Goal: Book appointment/travel/reservation

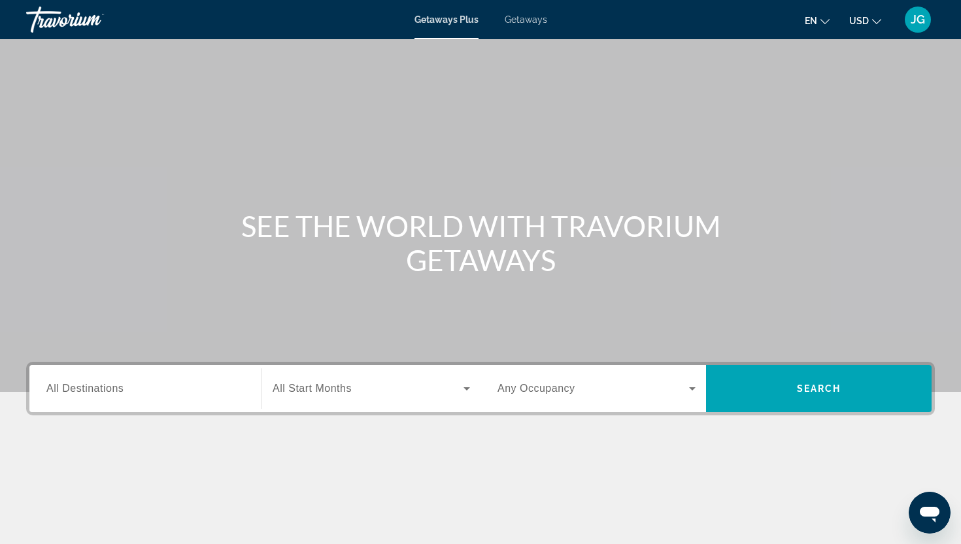
click at [142, 399] on div "Search widget" at bounding box center [145, 389] width 198 height 37
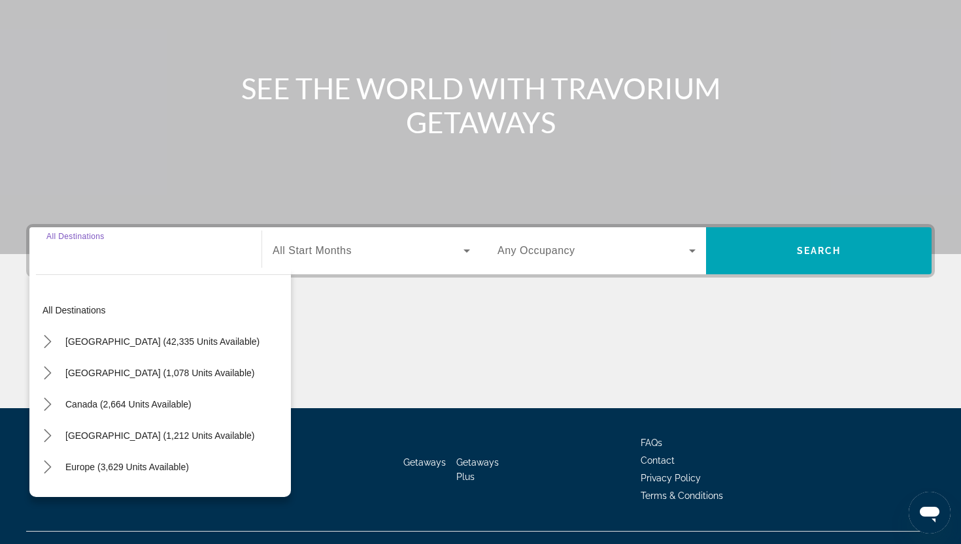
scroll to position [162, 0]
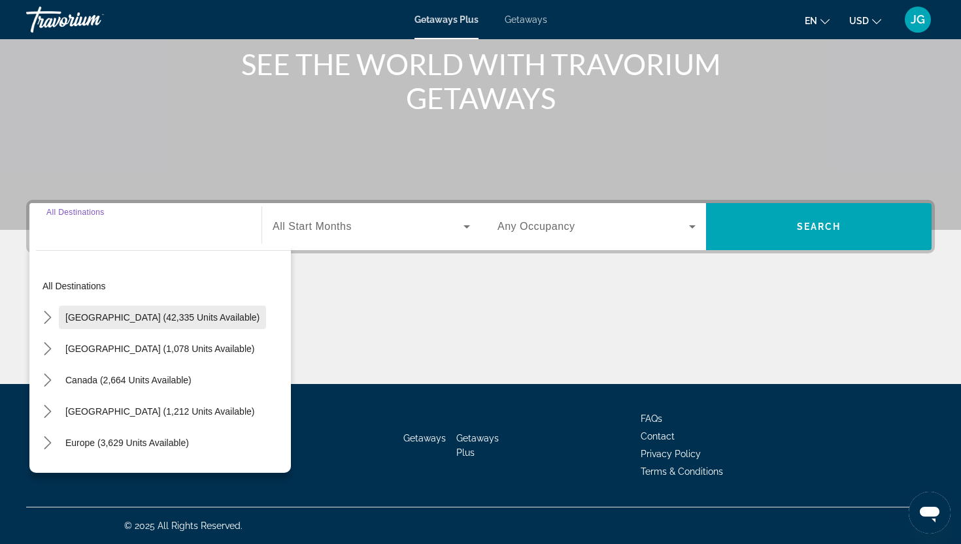
click at [126, 322] on span "[GEOGRAPHIC_DATA] (42,335 units available)" at bounding box center [162, 317] width 194 height 10
type input "**********"
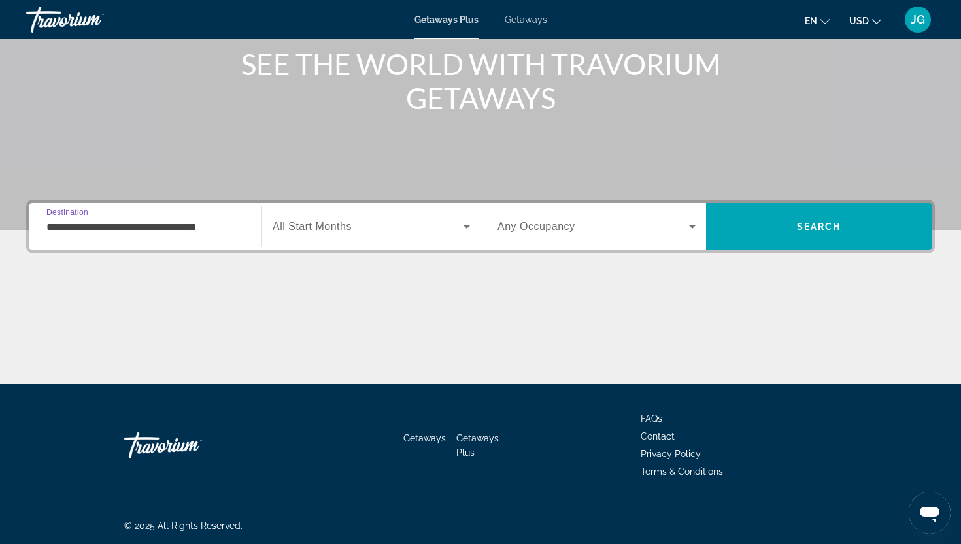
click at [354, 239] on div "Search widget" at bounding box center [371, 226] width 197 height 37
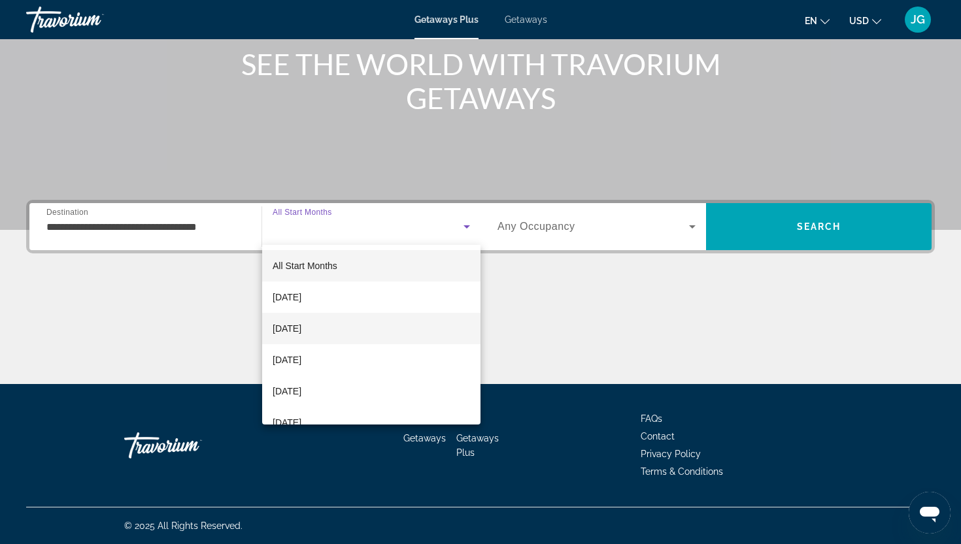
click at [311, 320] on mat-option "[DATE]" at bounding box center [371, 328] width 218 height 31
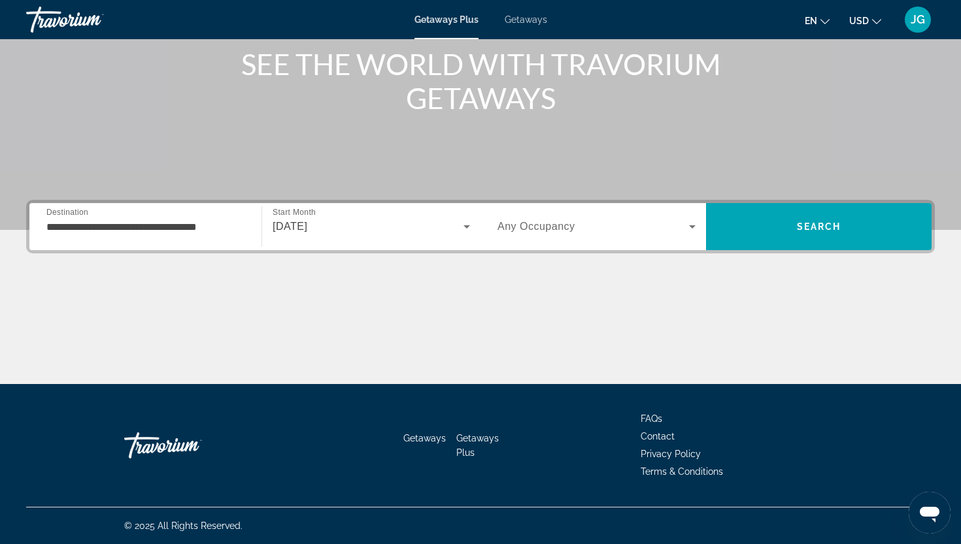
click at [585, 236] on div "Search widget" at bounding box center [596, 226] width 198 height 37
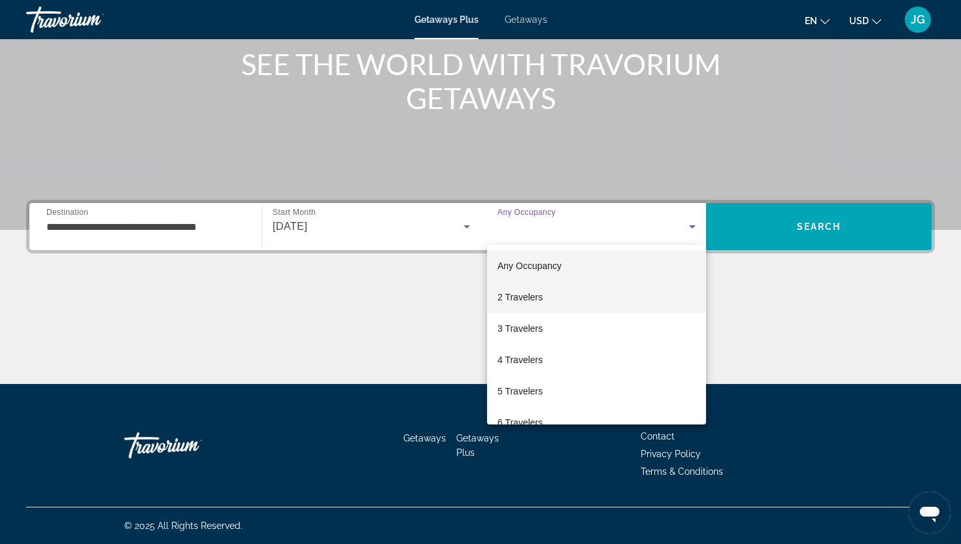
click at [527, 299] on span "2 Travelers" at bounding box center [519, 298] width 45 height 16
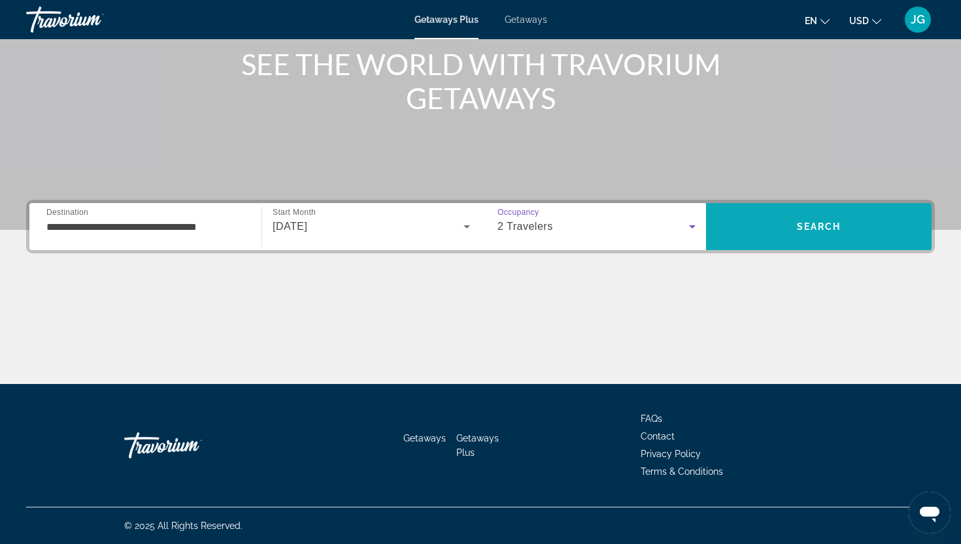
click at [797, 239] on span "Search" at bounding box center [818, 226] width 225 height 31
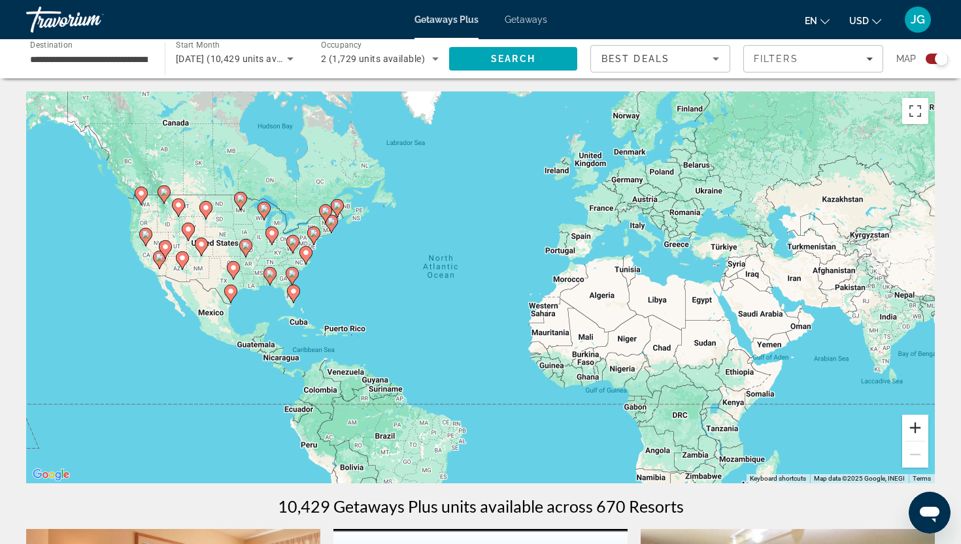
click at [916, 426] on button "Zoom in" at bounding box center [915, 428] width 26 height 26
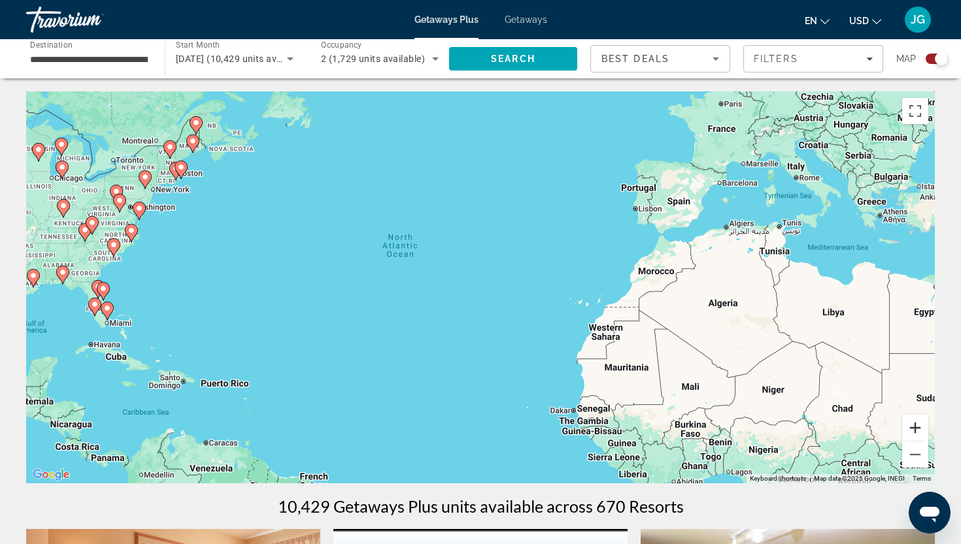
click at [916, 426] on button "Zoom in" at bounding box center [915, 428] width 26 height 26
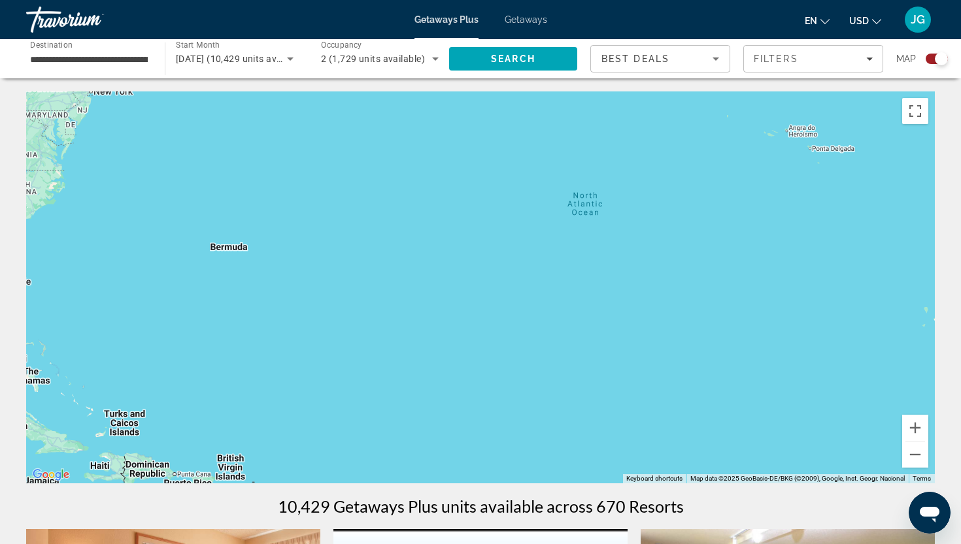
drag, startPoint x: 171, startPoint y: 280, endPoint x: 960, endPoint y: 441, distance: 805.6
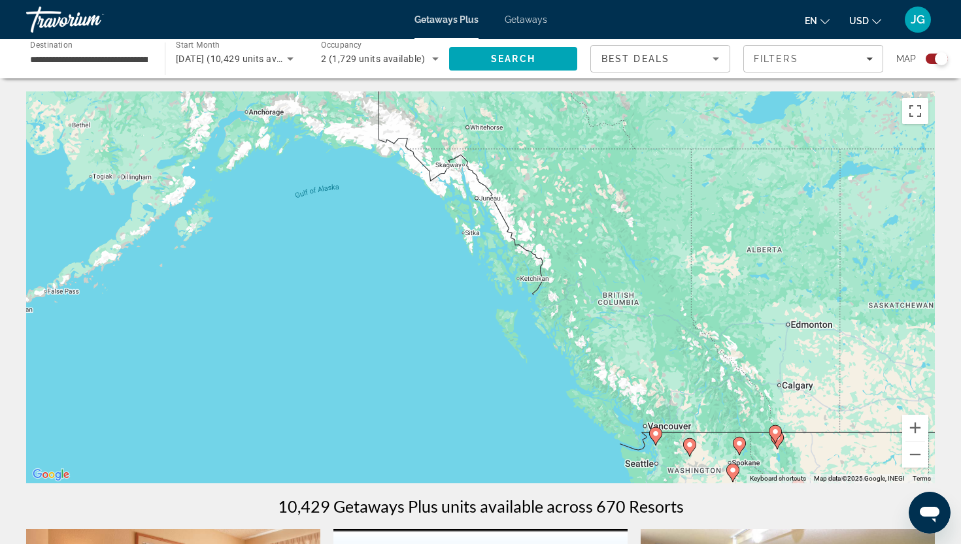
drag, startPoint x: 569, startPoint y: 337, endPoint x: 479, endPoint y: 202, distance: 161.7
click at [479, 202] on div "To activate drag with keyboard, press Alt + Enter. Once in keyboard drag state,…" at bounding box center [480, 287] width 908 height 392
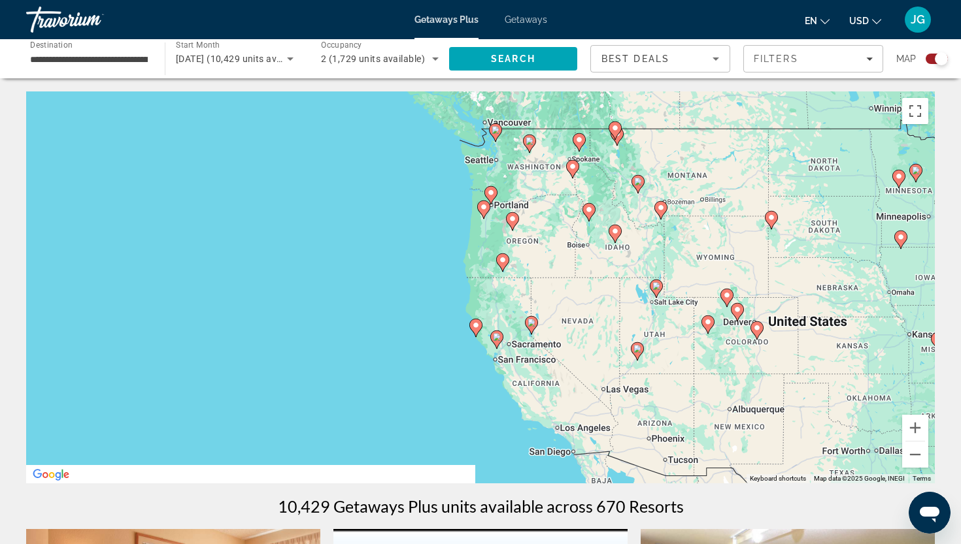
drag, startPoint x: 484, startPoint y: 341, endPoint x: 450, endPoint y: 91, distance: 252.0
click at [449, 92] on div "To activate drag with keyboard, press Alt + Enter. Once in keyboard drag state,…" at bounding box center [480, 287] width 908 height 392
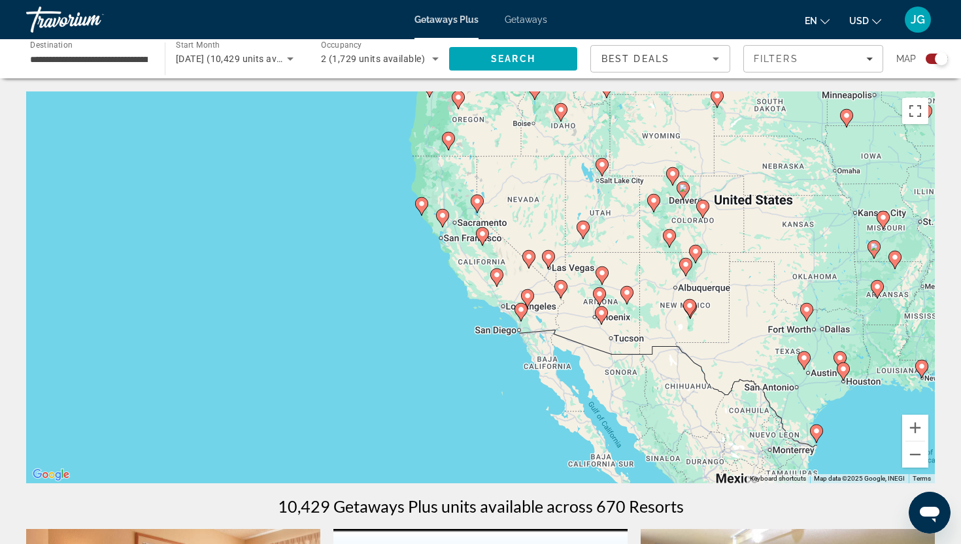
drag, startPoint x: 567, startPoint y: 295, endPoint x: 495, endPoint y: 254, distance: 82.3
click at [495, 254] on div "To activate drag with keyboard, press Alt + Enter. Once in keyboard drag state,…" at bounding box center [480, 287] width 908 height 392
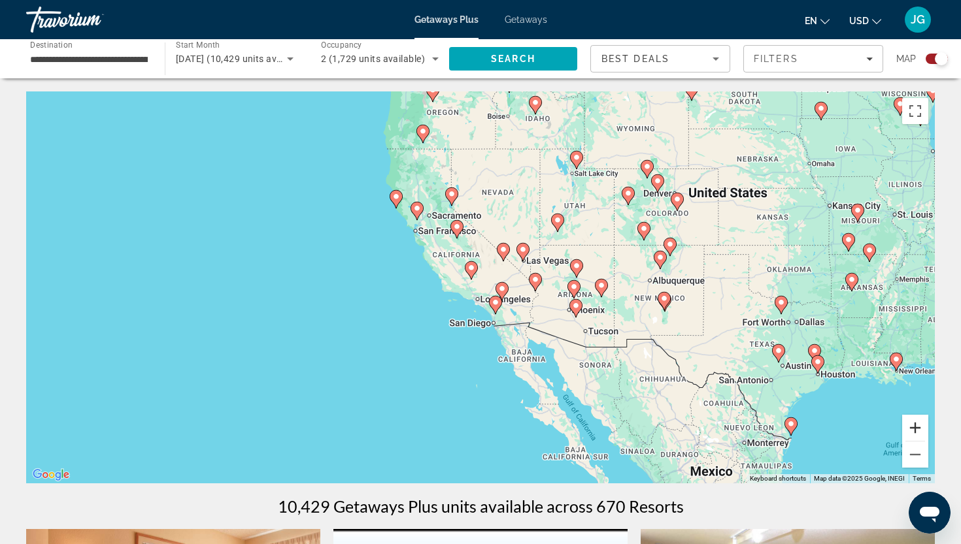
click at [913, 432] on button "Zoom in" at bounding box center [915, 428] width 26 height 26
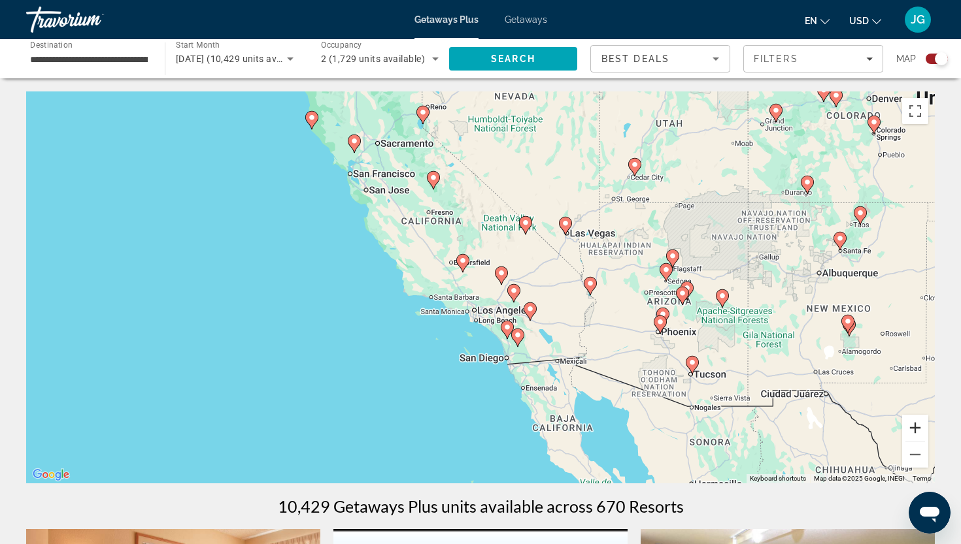
click at [913, 432] on button "Zoom in" at bounding box center [915, 428] width 26 height 26
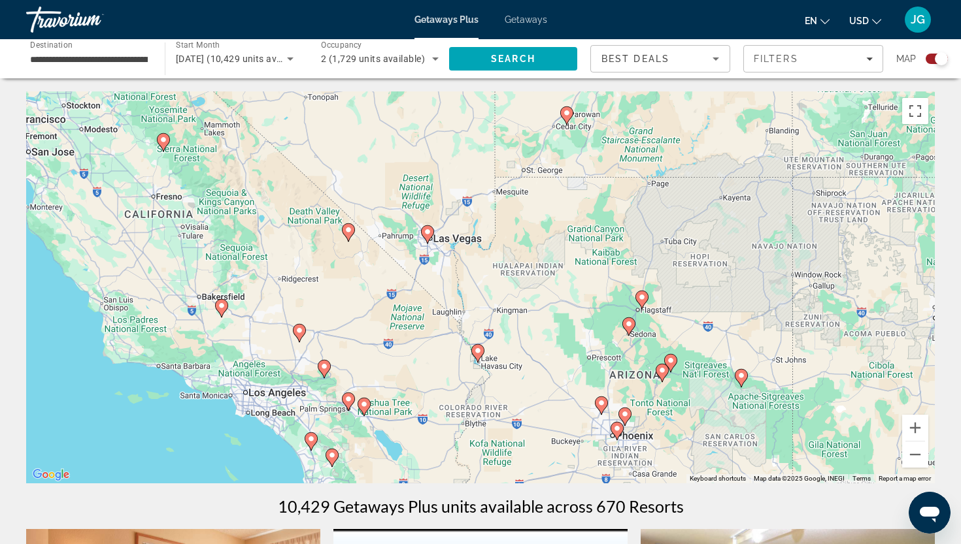
drag, startPoint x: 769, startPoint y: 276, endPoint x: 542, endPoint y: 337, distance: 234.0
click at [542, 336] on div "To activate drag with keyboard, press Alt + Enter. Once in keyboard drag state,…" at bounding box center [480, 287] width 908 height 392
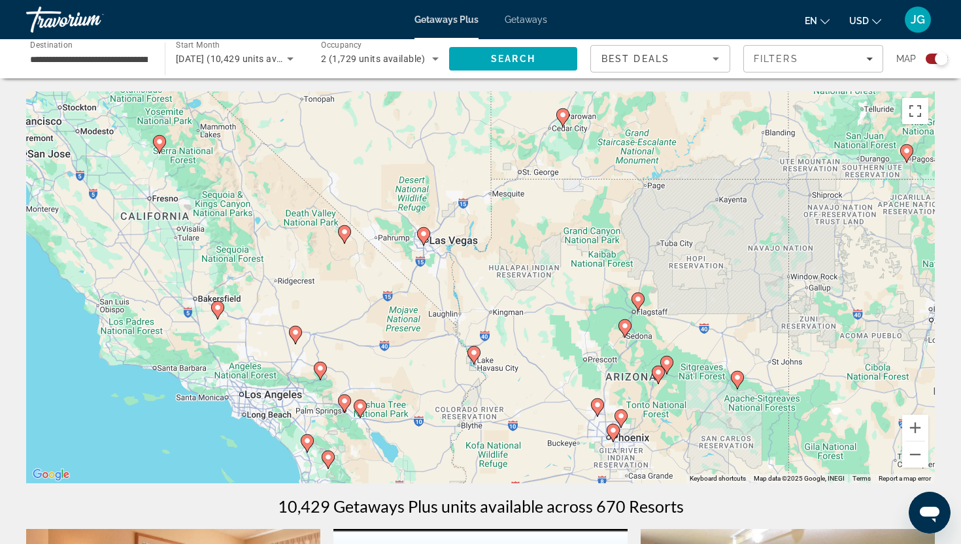
click at [639, 302] on image "Main content" at bounding box center [638, 299] width 8 height 8
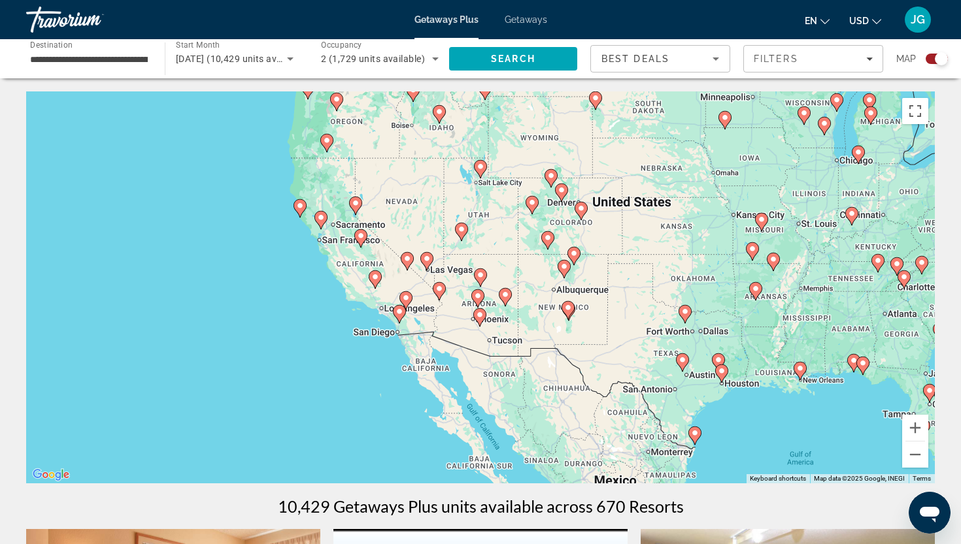
click at [482, 276] on image "Main content" at bounding box center [480, 275] width 8 height 8
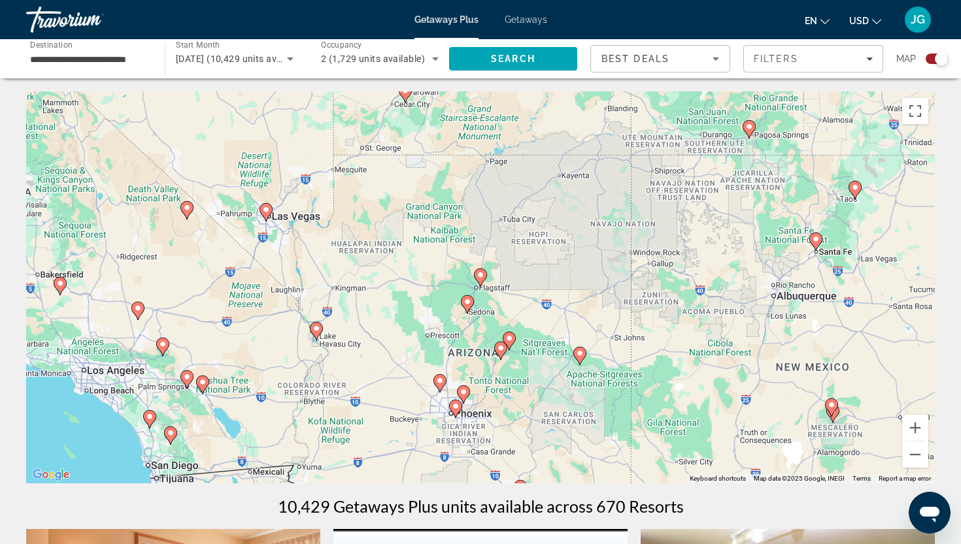
click at [482, 276] on image "Main content" at bounding box center [480, 275] width 8 height 8
type input "**********"
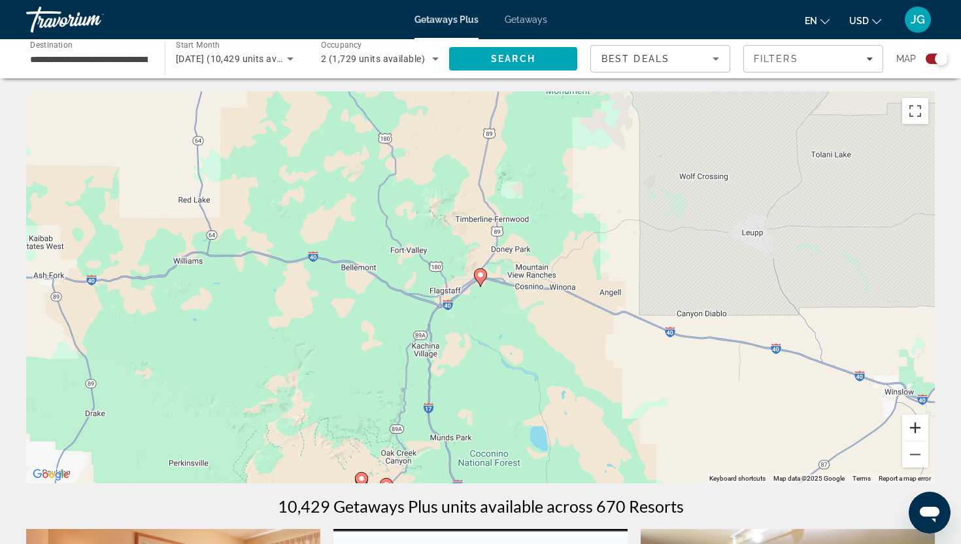
click at [914, 435] on button "Zoom in" at bounding box center [915, 428] width 26 height 26
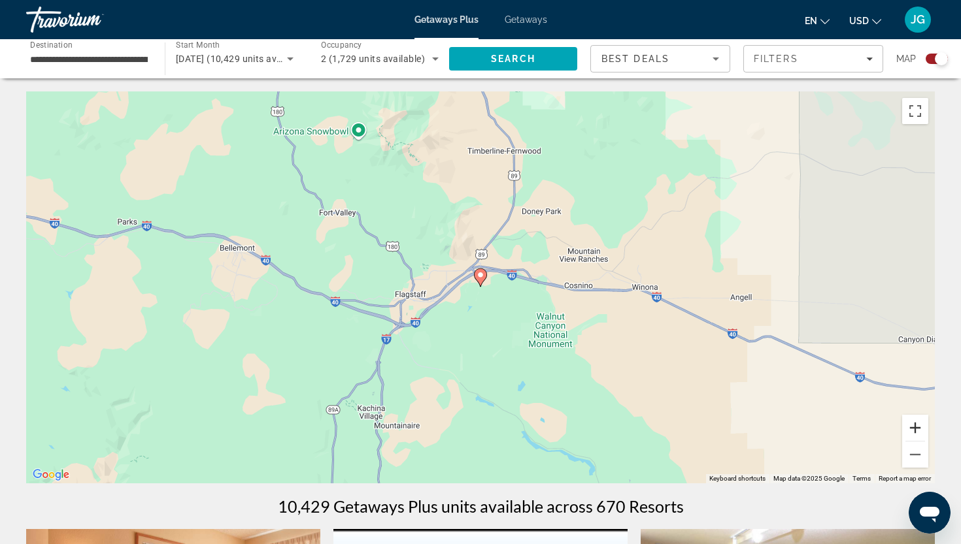
click at [914, 433] on button "Zoom in" at bounding box center [915, 428] width 26 height 26
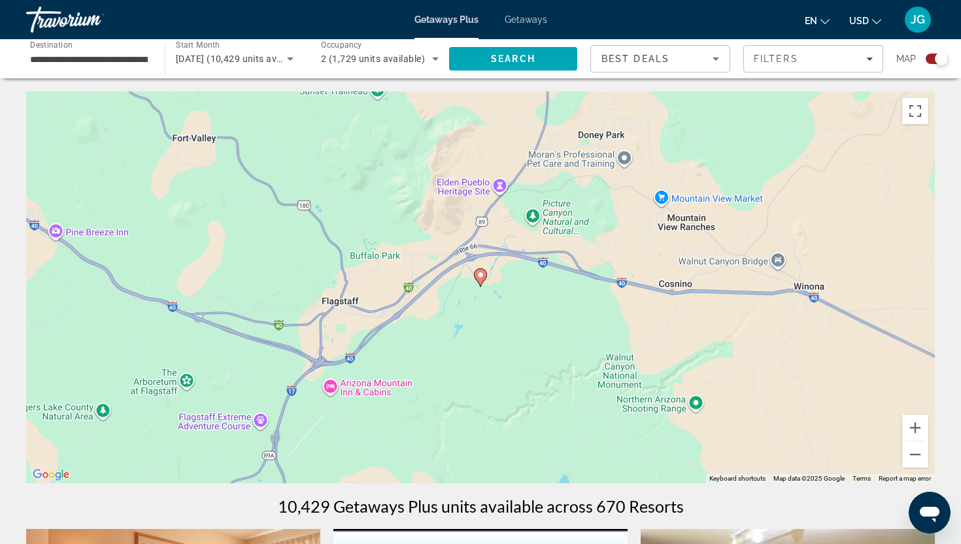
click at [480, 276] on image "Main content" at bounding box center [480, 275] width 8 height 8
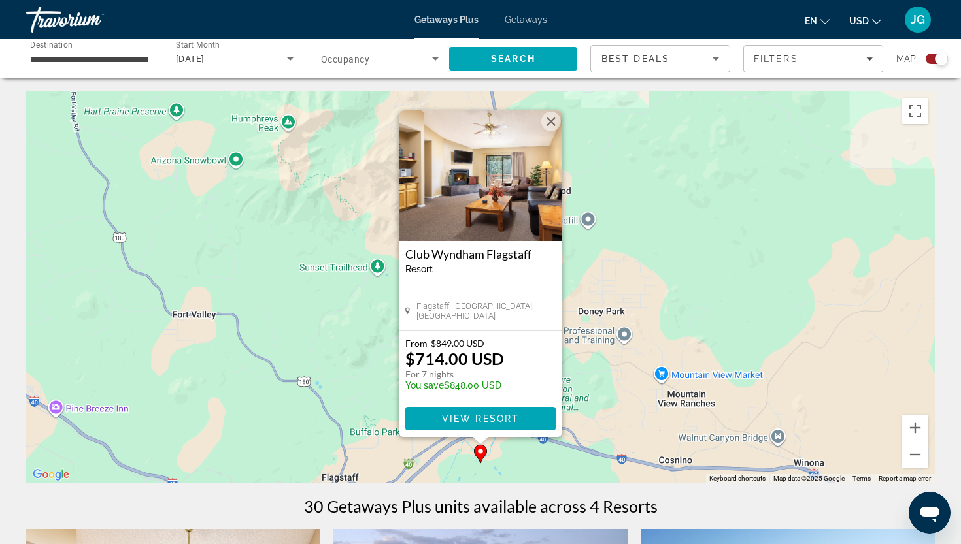
click at [551, 124] on button "Close" at bounding box center [551, 122] width 20 height 20
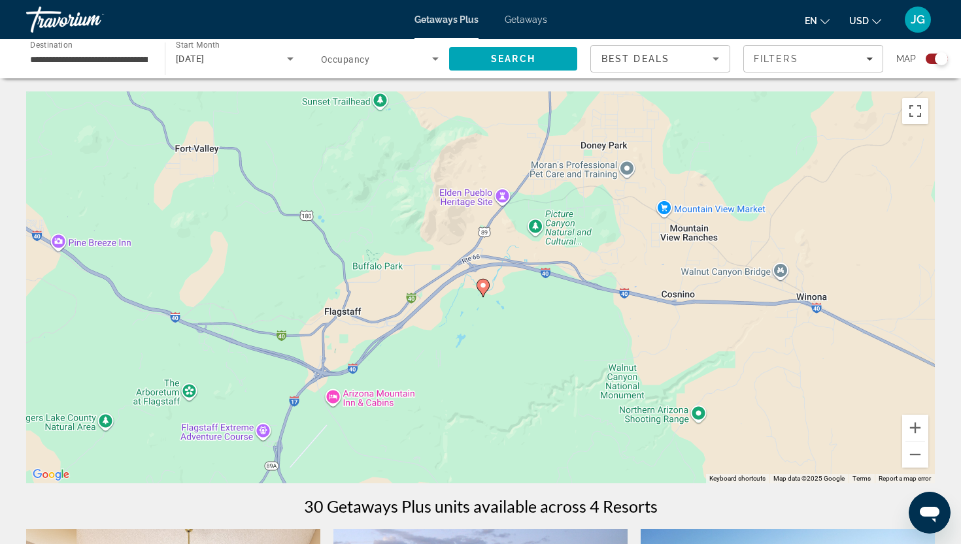
drag, startPoint x: 644, startPoint y: 235, endPoint x: 650, endPoint y: 38, distance: 196.8
click at [650, 39] on div "**********" at bounding box center [480, 272] width 961 height 544
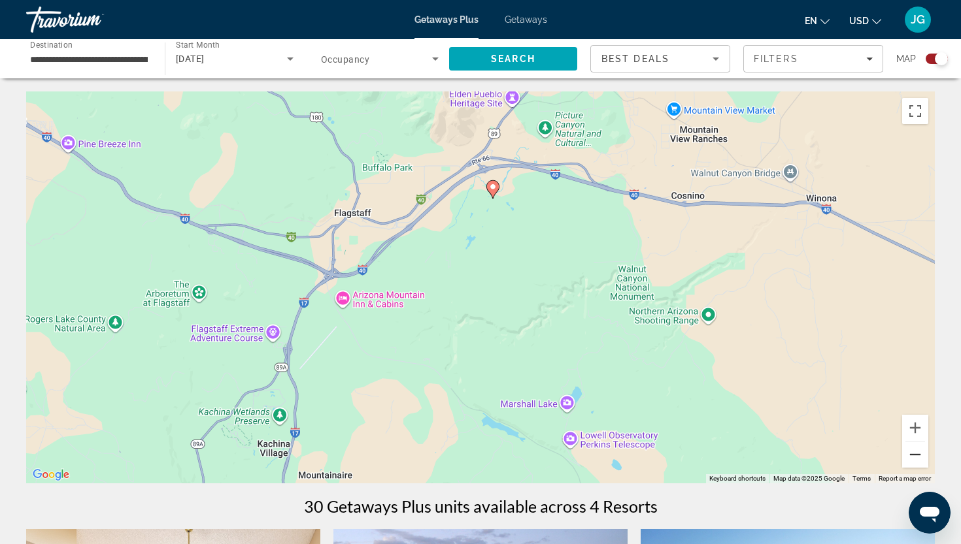
click at [915, 453] on button "Zoom out" at bounding box center [915, 455] width 26 height 26
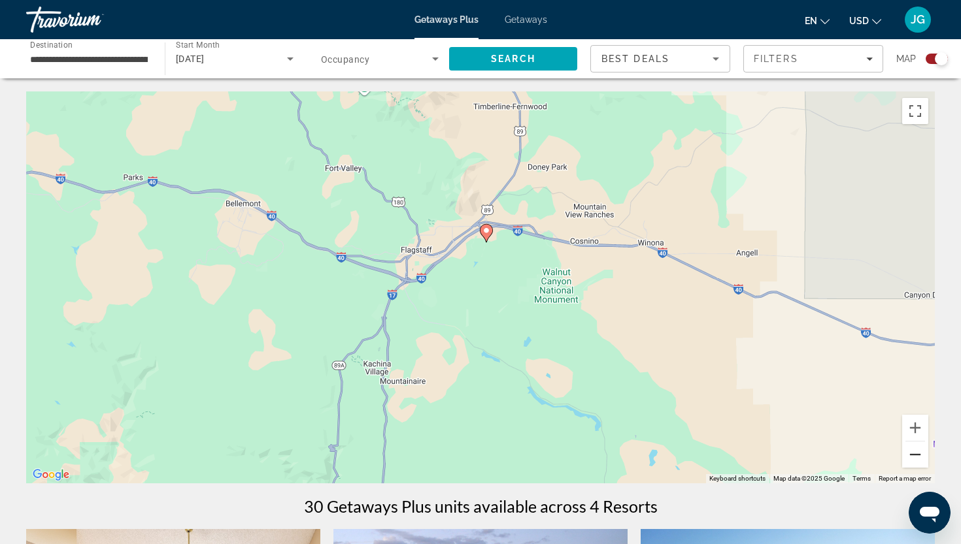
click at [915, 453] on button "Zoom out" at bounding box center [915, 455] width 26 height 26
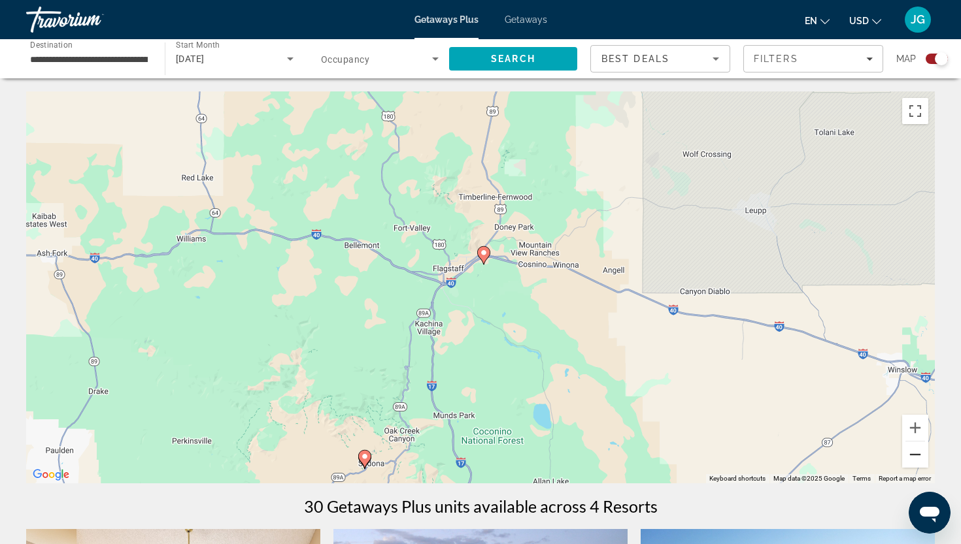
click at [915, 453] on button "Zoom out" at bounding box center [915, 455] width 26 height 26
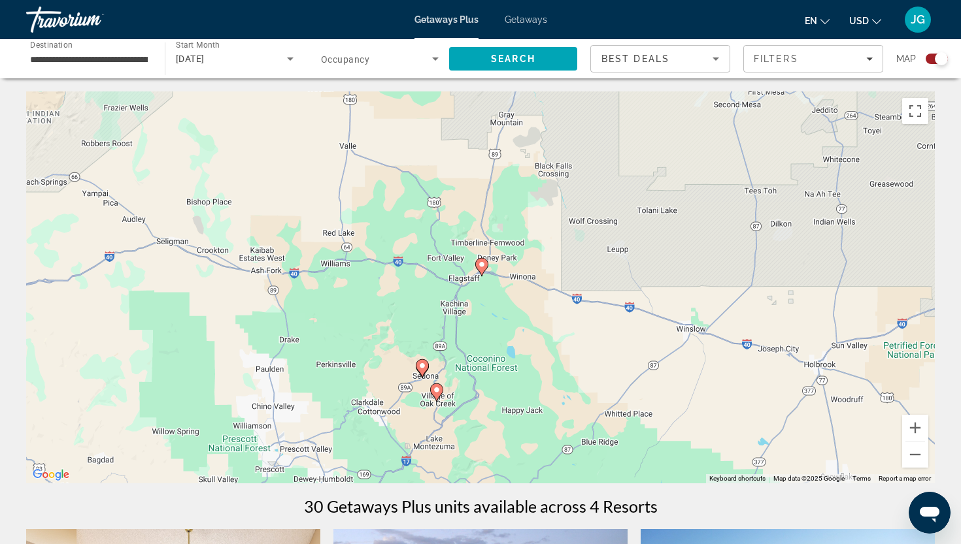
click at [420, 367] on image "Main content" at bounding box center [422, 366] width 8 height 8
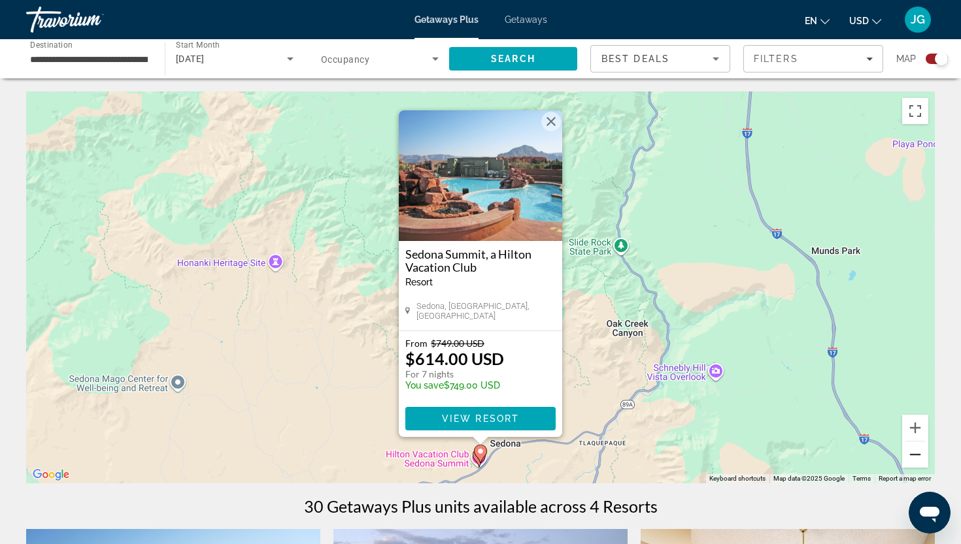
click at [916, 457] on button "Zoom out" at bounding box center [915, 455] width 26 height 26
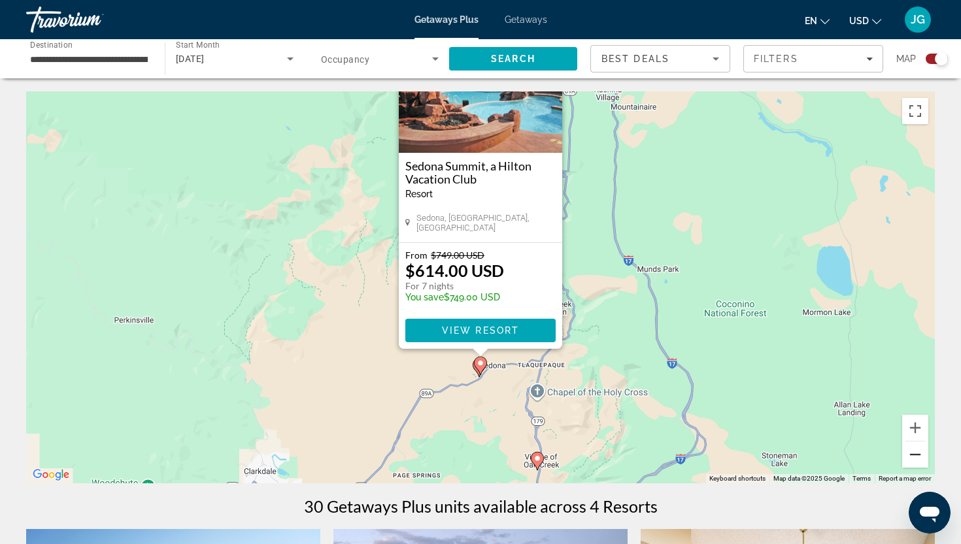
click at [916, 457] on button "Zoom out" at bounding box center [915, 455] width 26 height 26
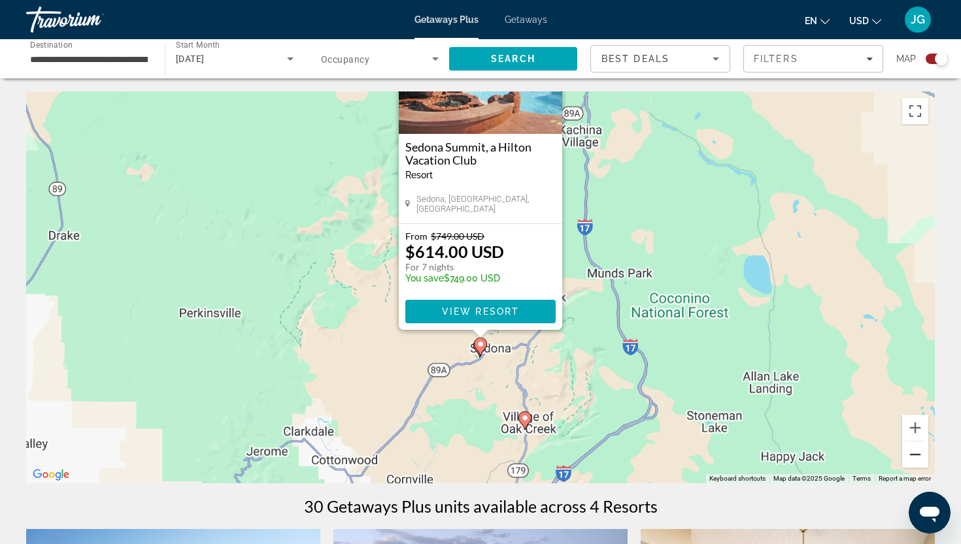
click at [916, 457] on button "Zoom out" at bounding box center [915, 455] width 26 height 26
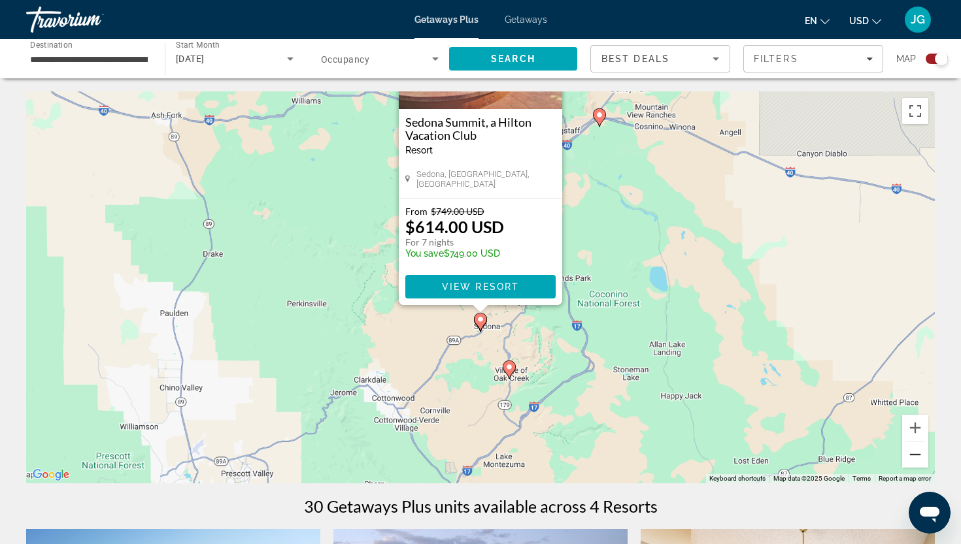
click at [916, 457] on button "Zoom out" at bounding box center [915, 455] width 26 height 26
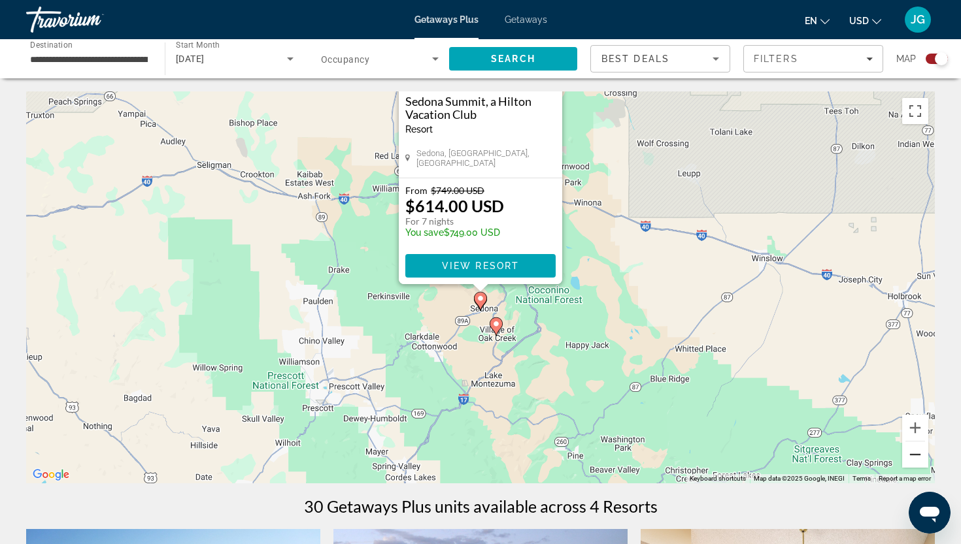
click at [916, 457] on button "Zoom out" at bounding box center [915, 455] width 26 height 26
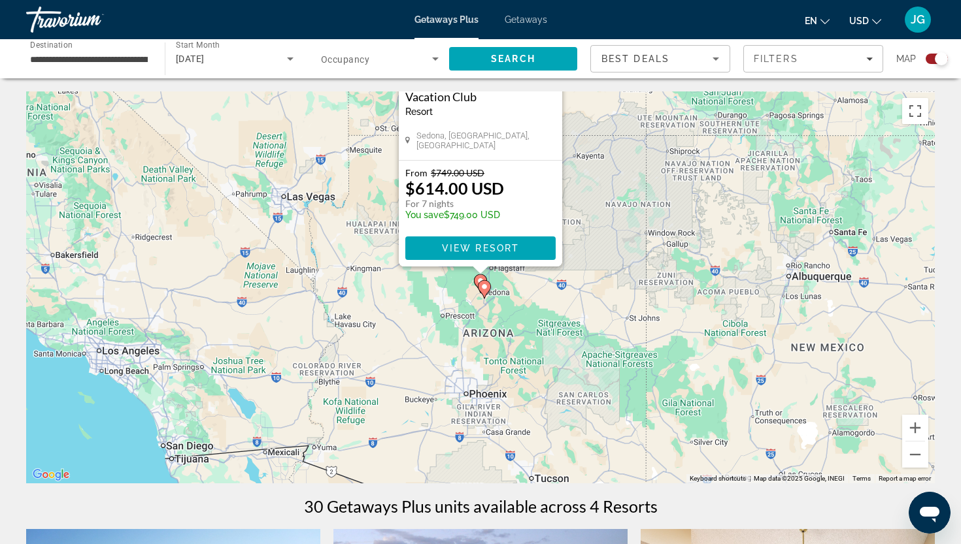
click at [469, 404] on div "To activate drag with keyboard, press Alt + Enter. Once in keyboard drag state,…" at bounding box center [480, 287] width 908 height 392
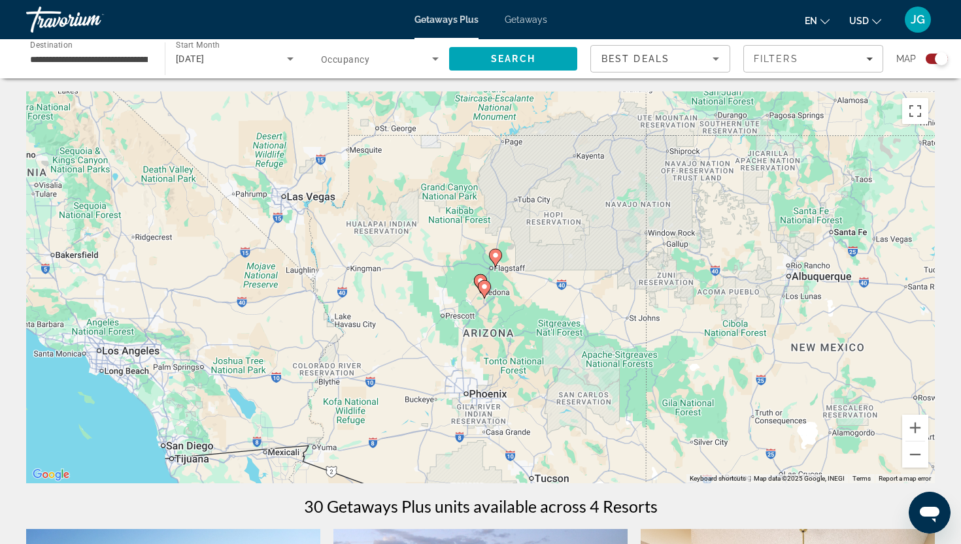
click at [510, 399] on div "To activate drag with keyboard, press Alt + Enter. Once in keyboard drag state,…" at bounding box center [480, 287] width 908 height 392
click at [911, 455] on button "Zoom out" at bounding box center [915, 455] width 26 height 26
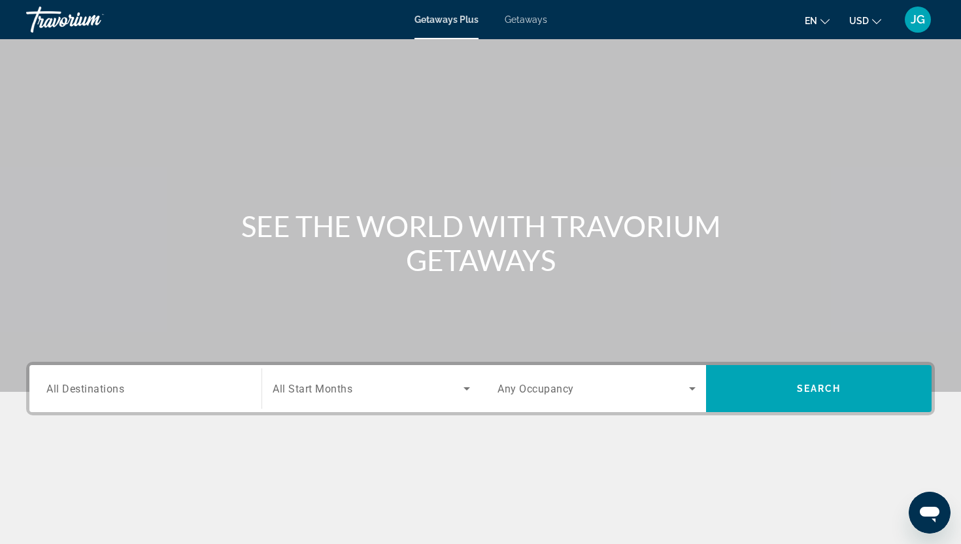
click at [593, 518] on div "Main content" at bounding box center [480, 497] width 908 height 98
